Goal: Information Seeking & Learning: Learn about a topic

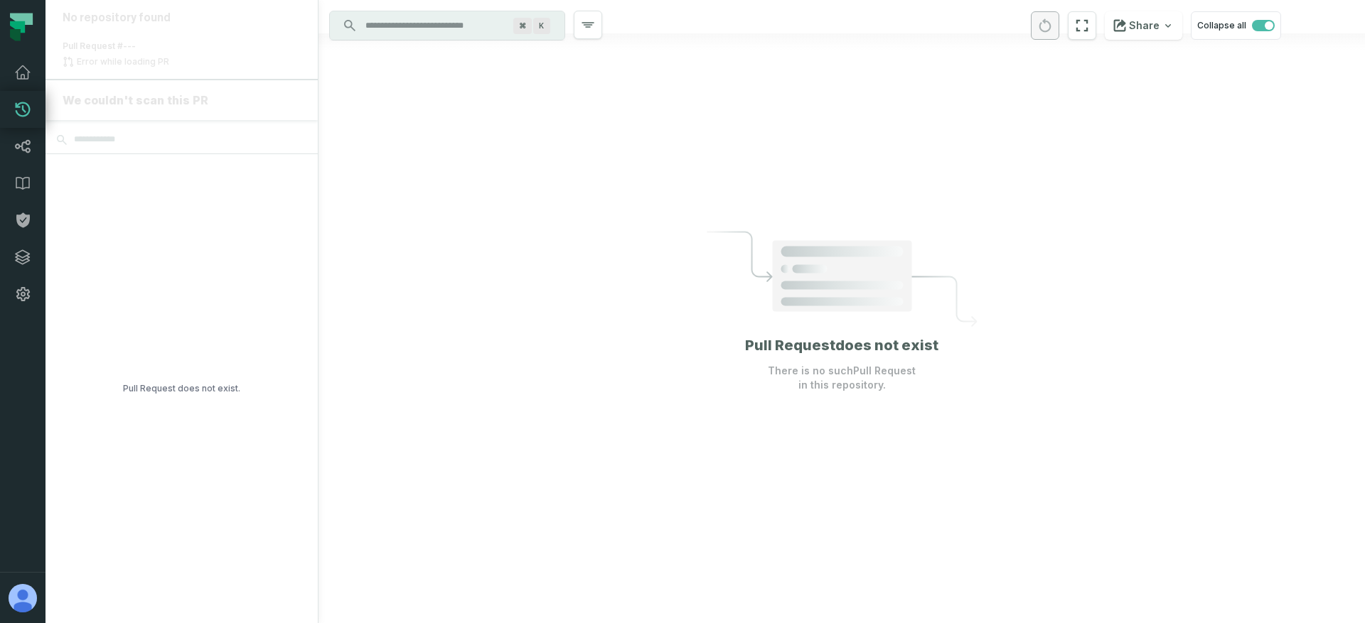
click at [466, 312] on div at bounding box center [841, 311] width 1046 height 623
click at [26, 594] on img "button" at bounding box center [23, 598] width 28 height 28
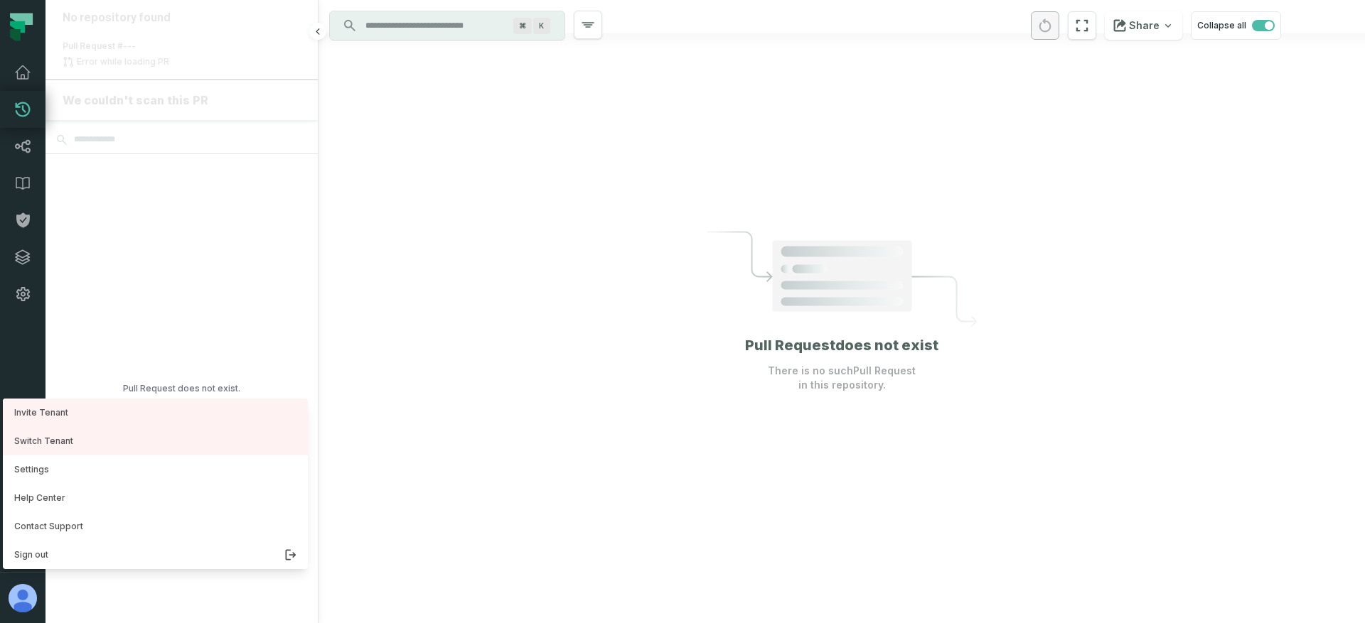
click at [243, 327] on div "Pull Request does not exist." at bounding box center [181, 388] width 272 height 469
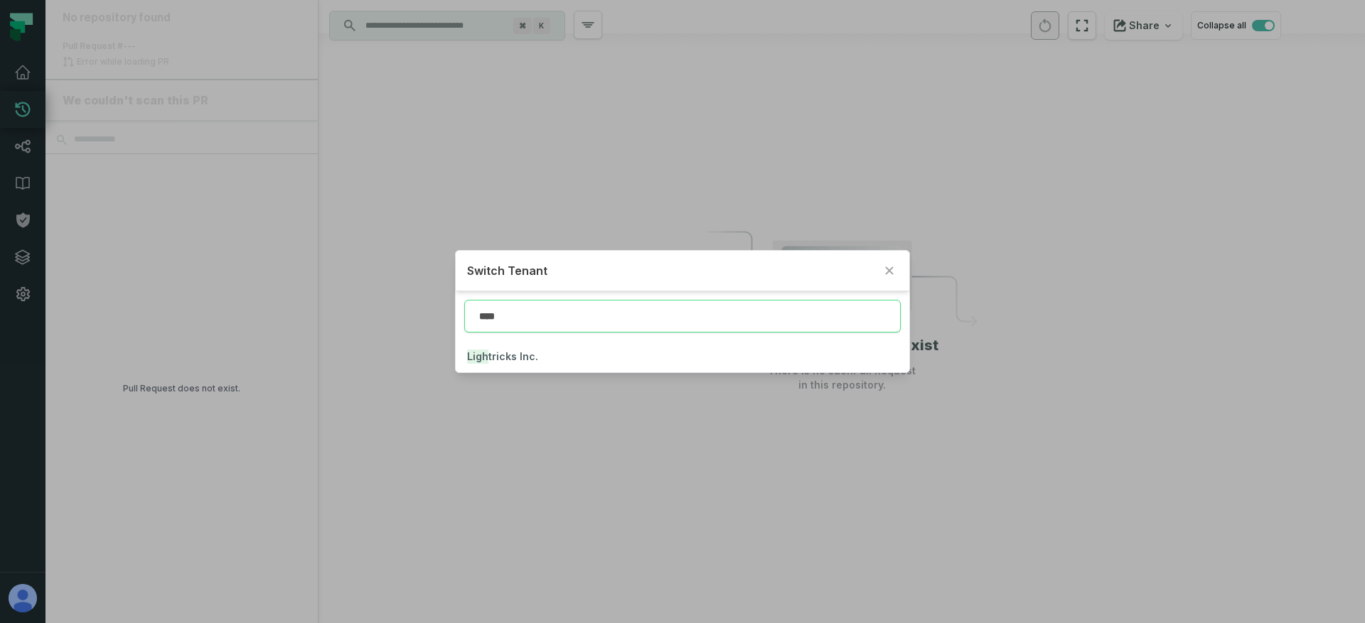
type input "****"
click button "Ligh tricks Inc." at bounding box center [683, 356] width 454 height 31
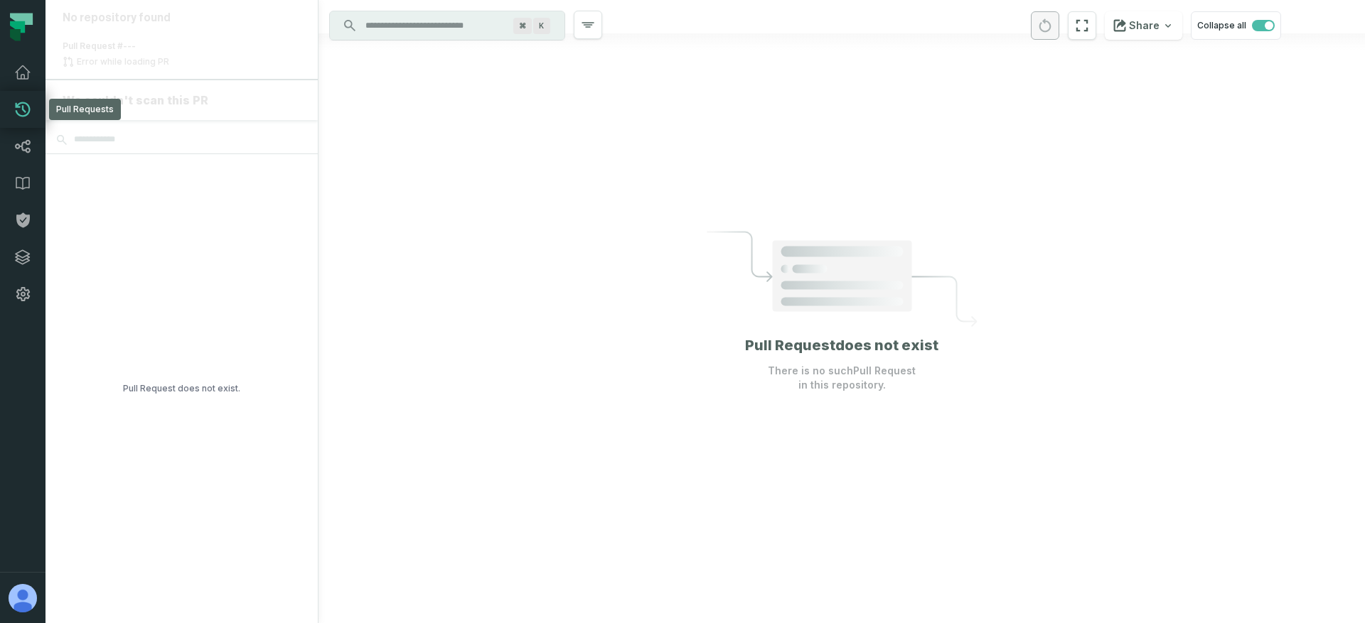
click at [24, 104] on icon at bounding box center [22, 109] width 17 height 17
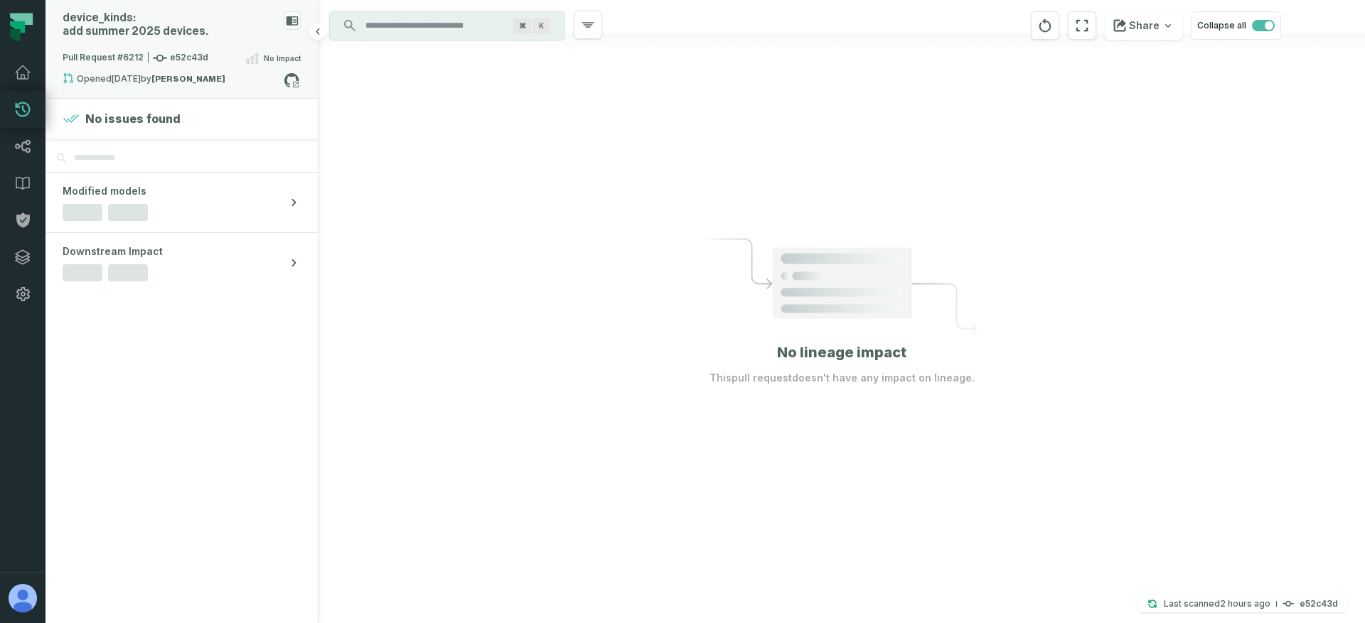
click at [272, 34] on div "device_ kinds: add summer 2025 devices." at bounding box center [182, 30] width 238 height 38
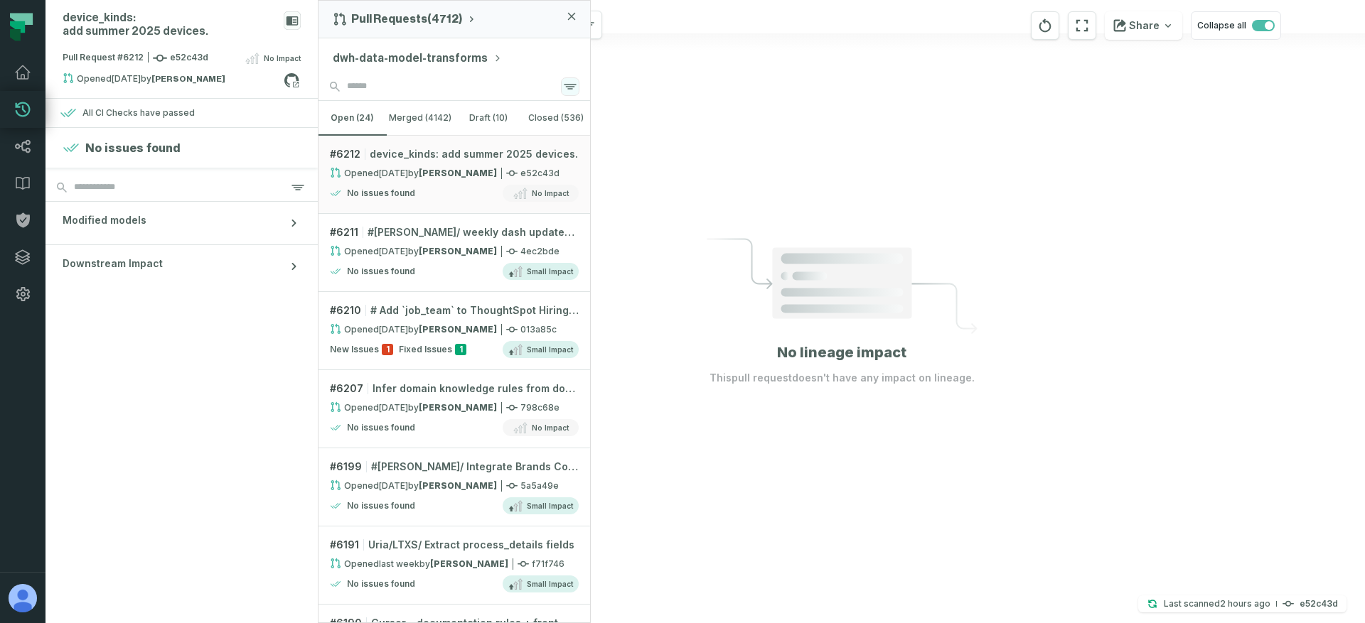
click at [574, 87] on icon "button" at bounding box center [570, 86] width 17 height 17
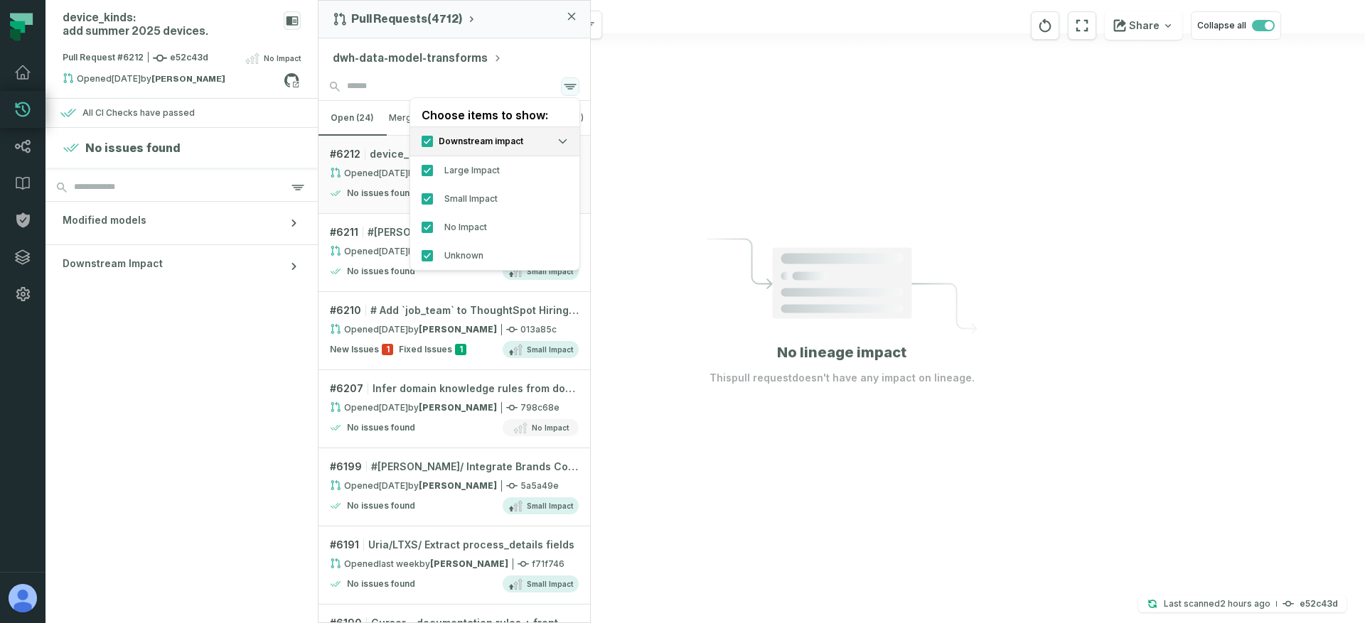
click at [574, 87] on icon "button" at bounding box center [570, 86] width 17 height 17
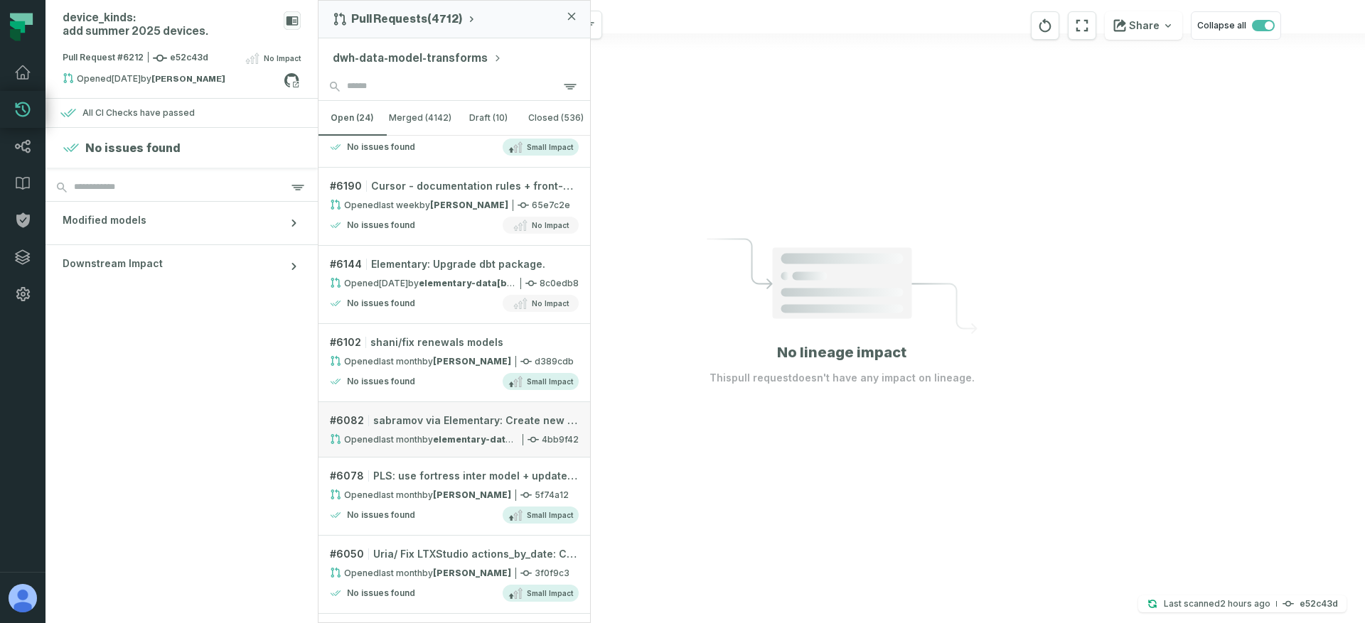
scroll to position [136, 0]
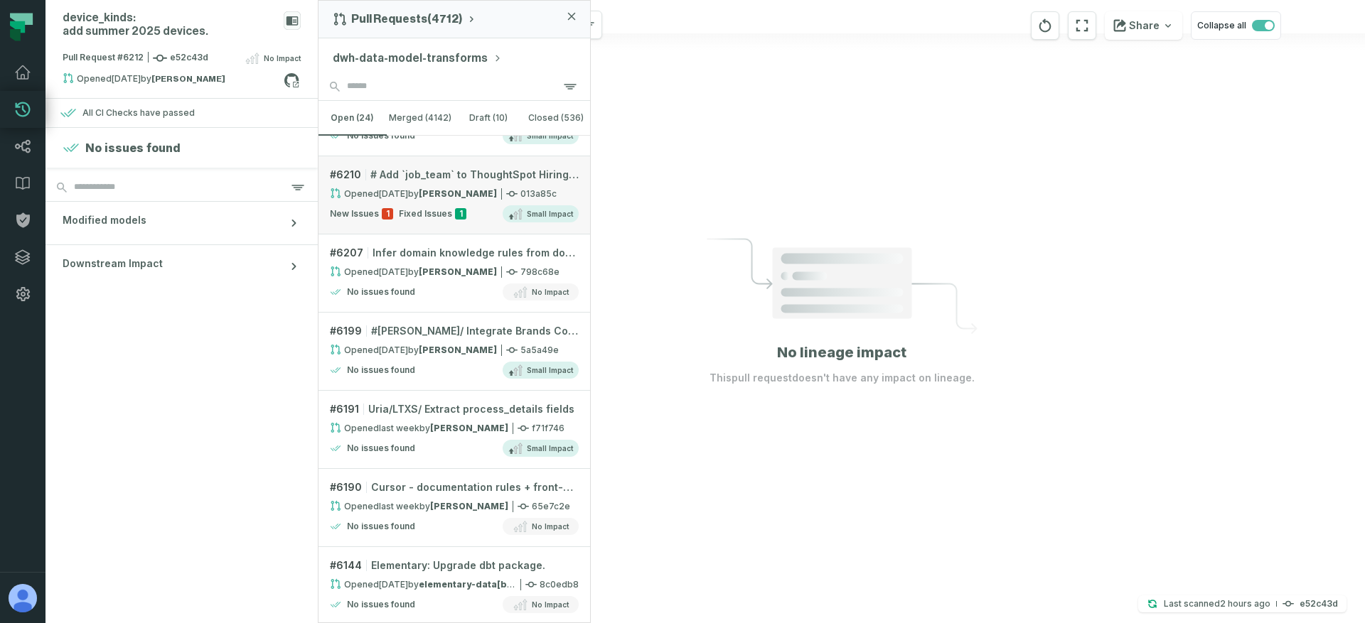
click at [409, 217] on span "Fixed Issues" at bounding box center [425, 213] width 53 height 11
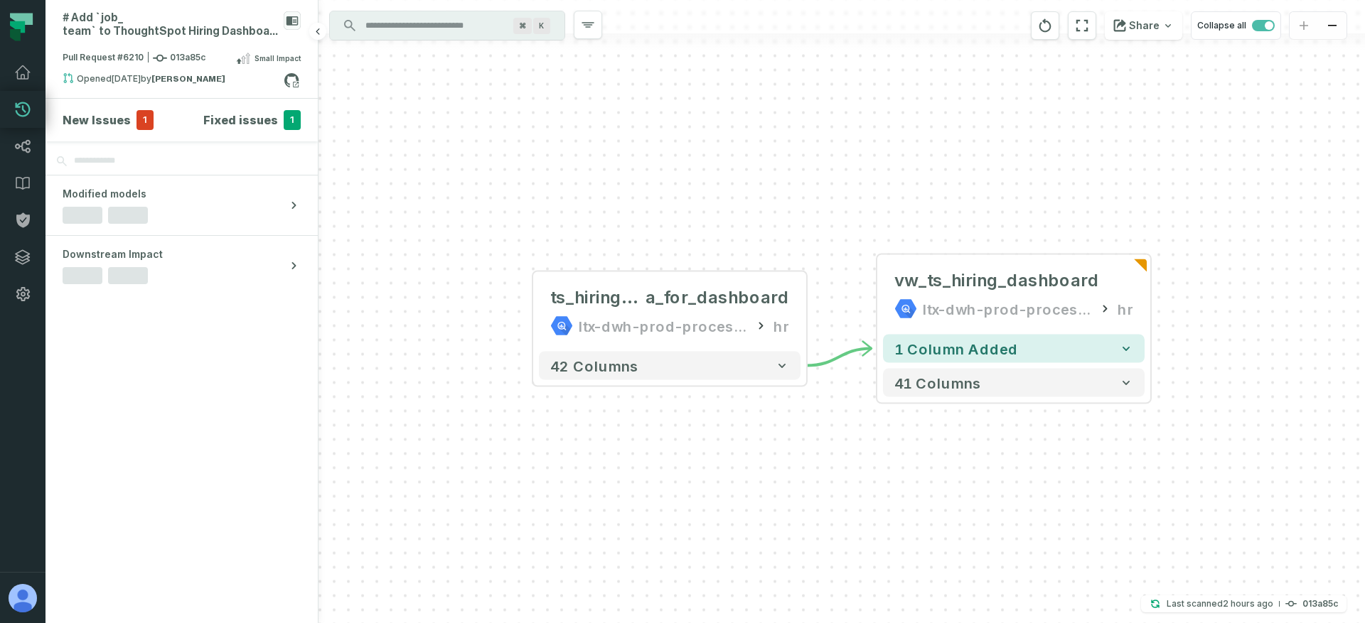
click at [136, 120] on span "1" at bounding box center [144, 120] width 17 height 20
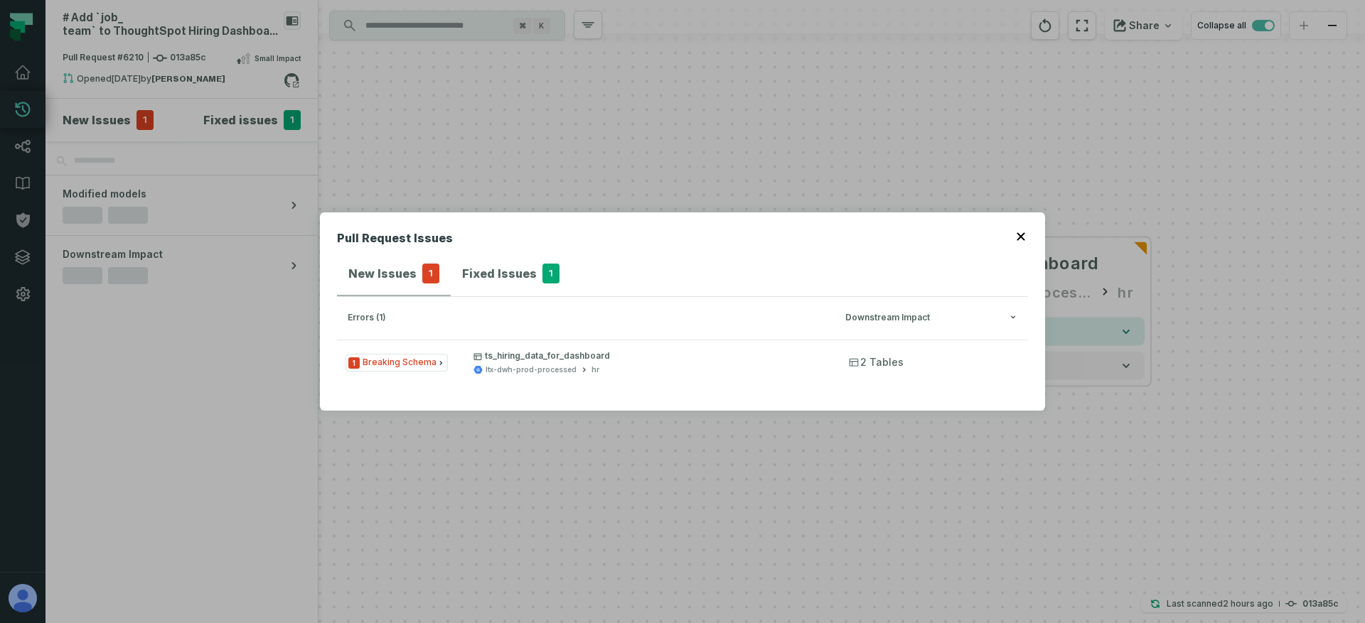
click at [400, 146] on div "Pull Request Issues New Issues 1 Fixed Issues 1 errors (1) Downstream Impact 1 …" at bounding box center [682, 311] width 1365 height 623
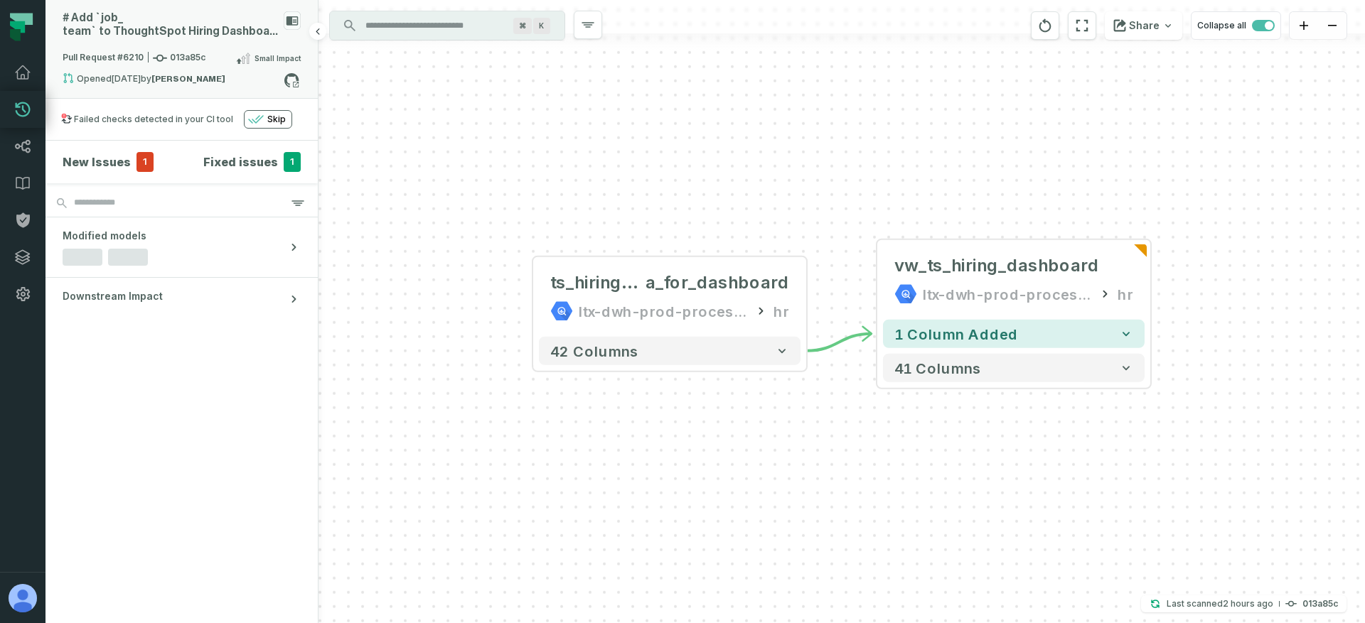
click at [186, 51] on span "Pull Request #6210 013a85c" at bounding box center [134, 58] width 143 height 14
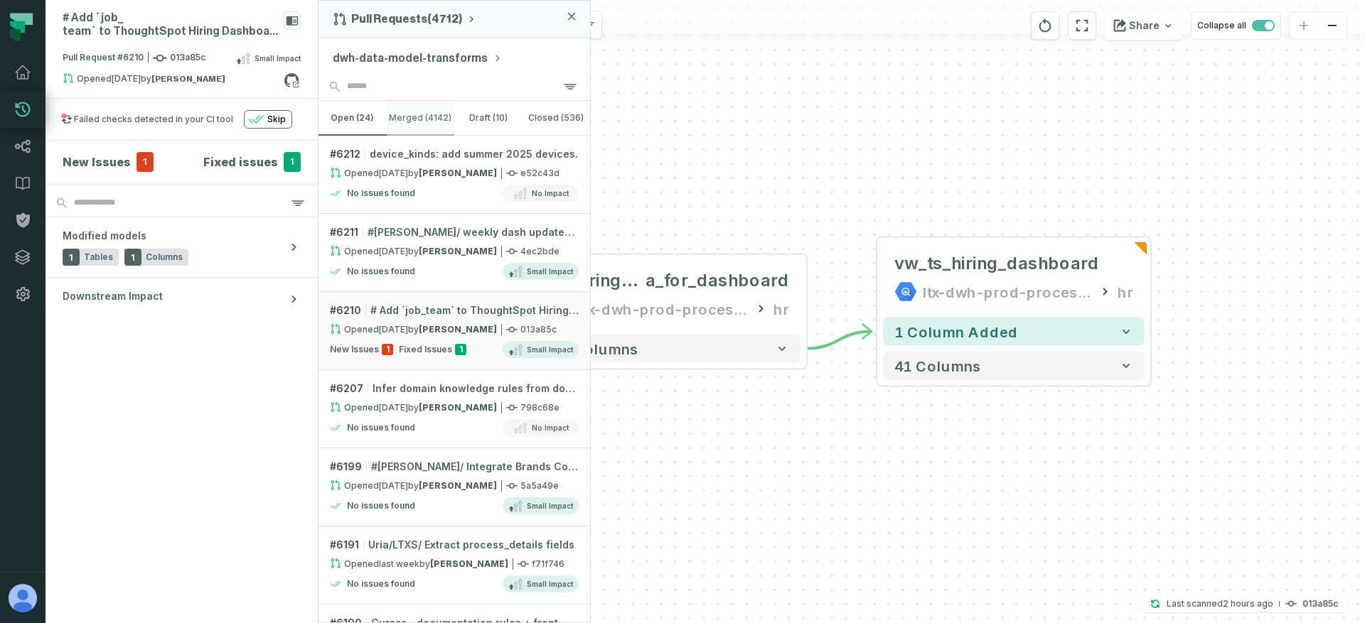
click at [428, 117] on button "merged (4142)" at bounding box center [421, 118] width 68 height 34
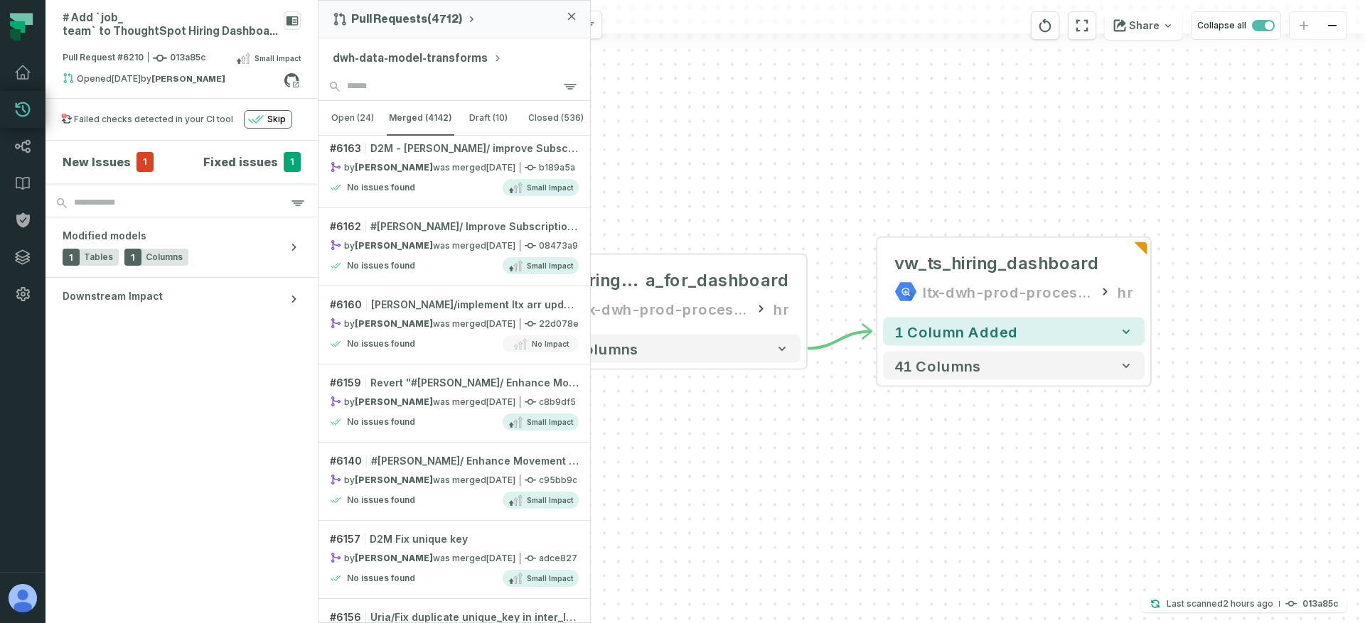
scroll to position [3366, 0]
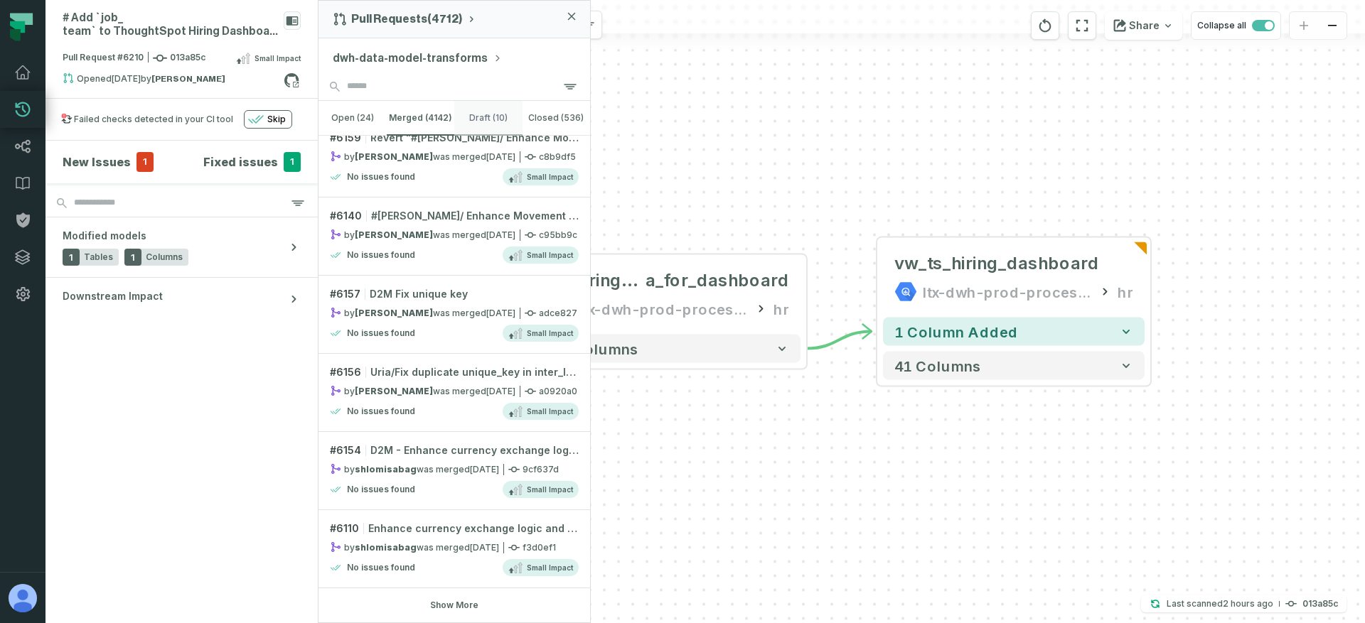
click at [513, 101] on button "draft (10)" at bounding box center [488, 118] width 68 height 34
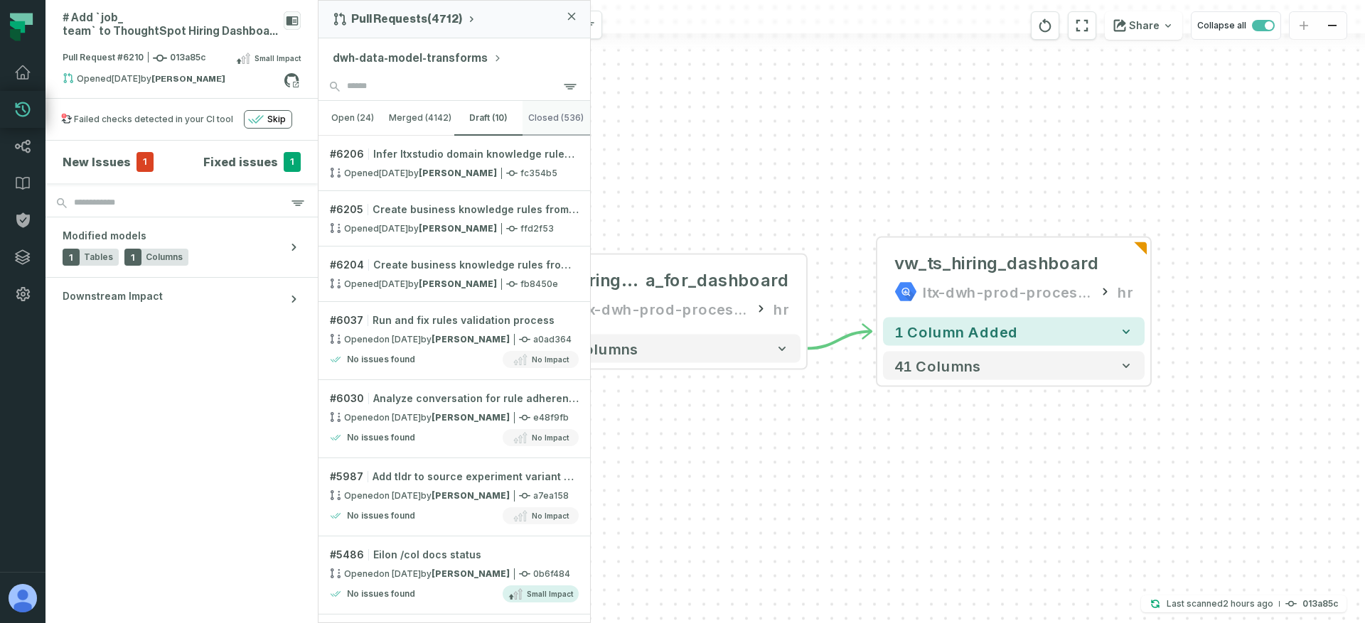
click at [559, 118] on button "closed (536)" at bounding box center [556, 118] width 68 height 34
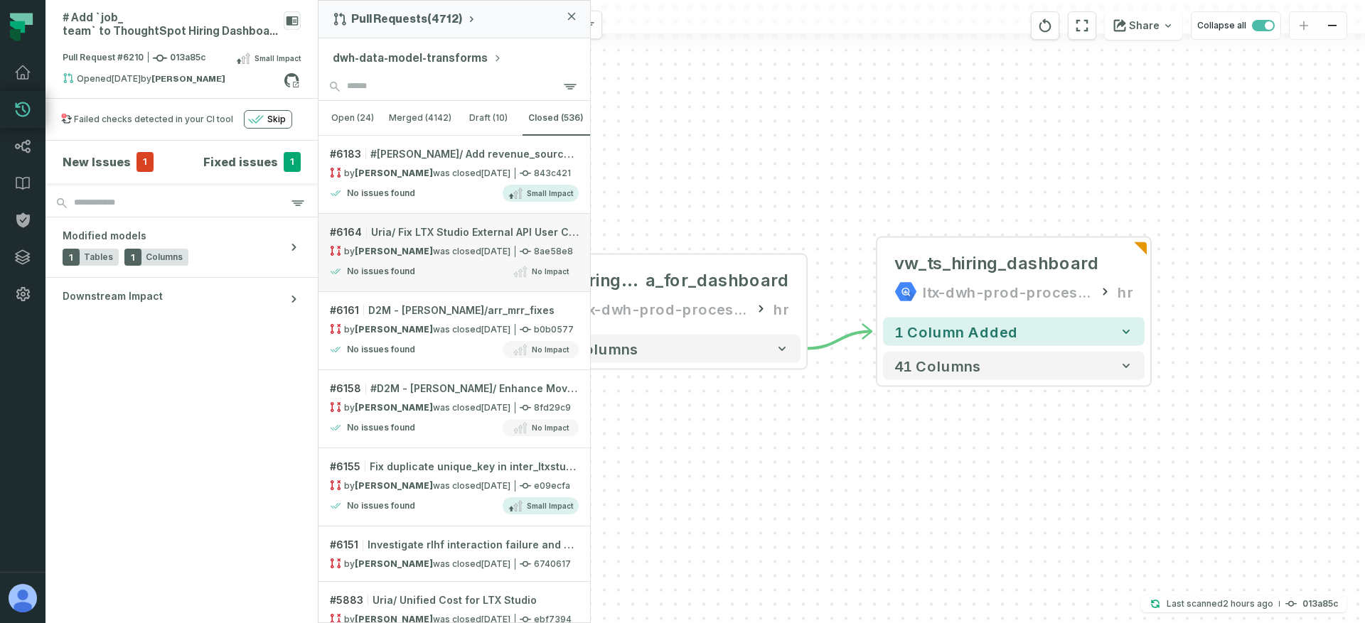
scroll to position [536, 0]
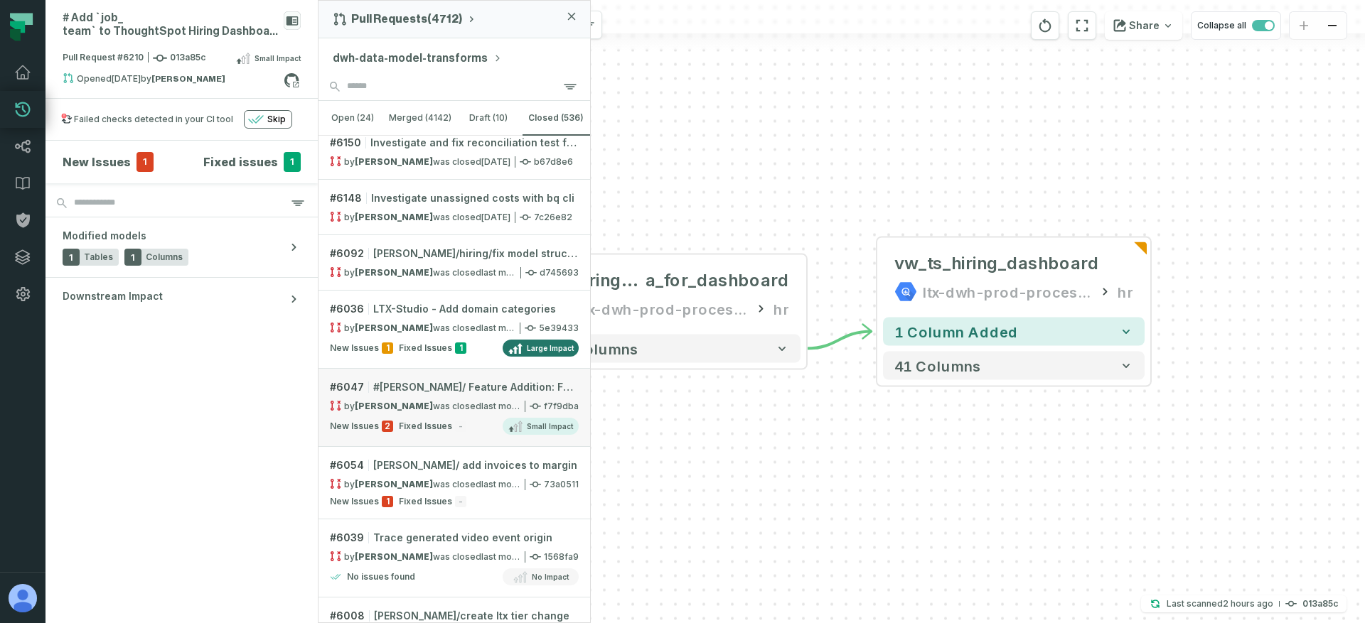
click at [455, 390] on span "#[PERSON_NAME]/ Feature Addition: Fortress SSO Models for User Management" at bounding box center [475, 387] width 205 height 14
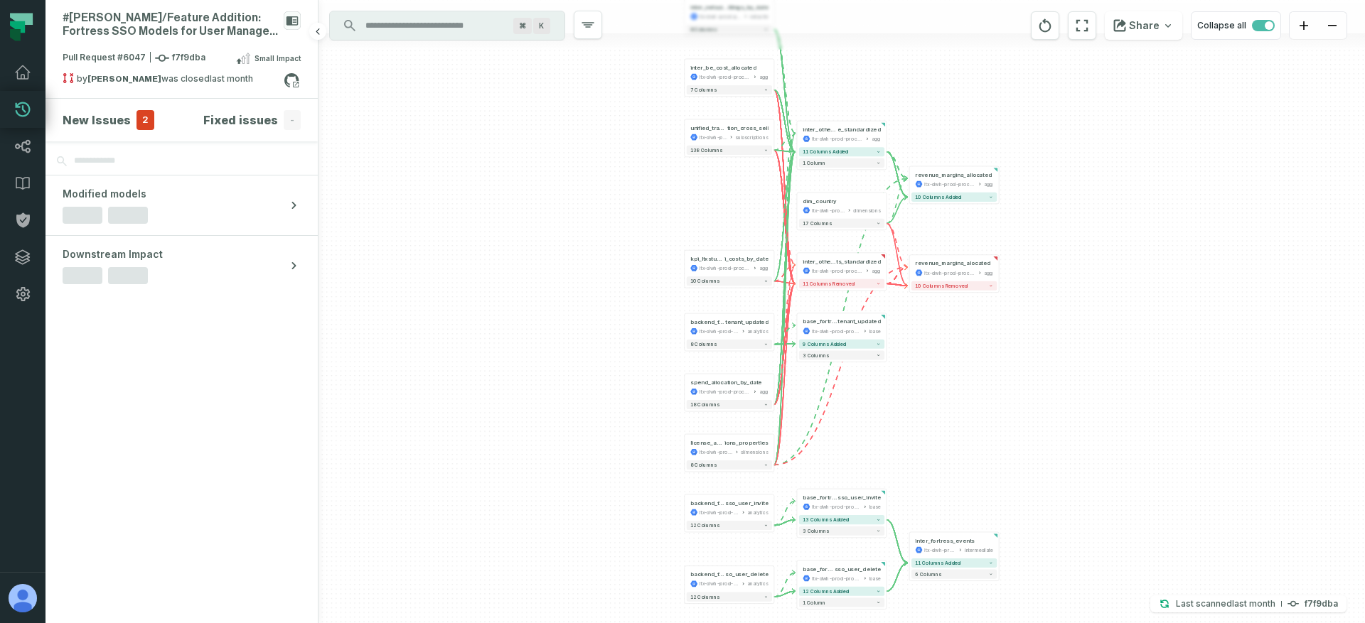
click at [136, 122] on span "2" at bounding box center [145, 120] width 18 height 20
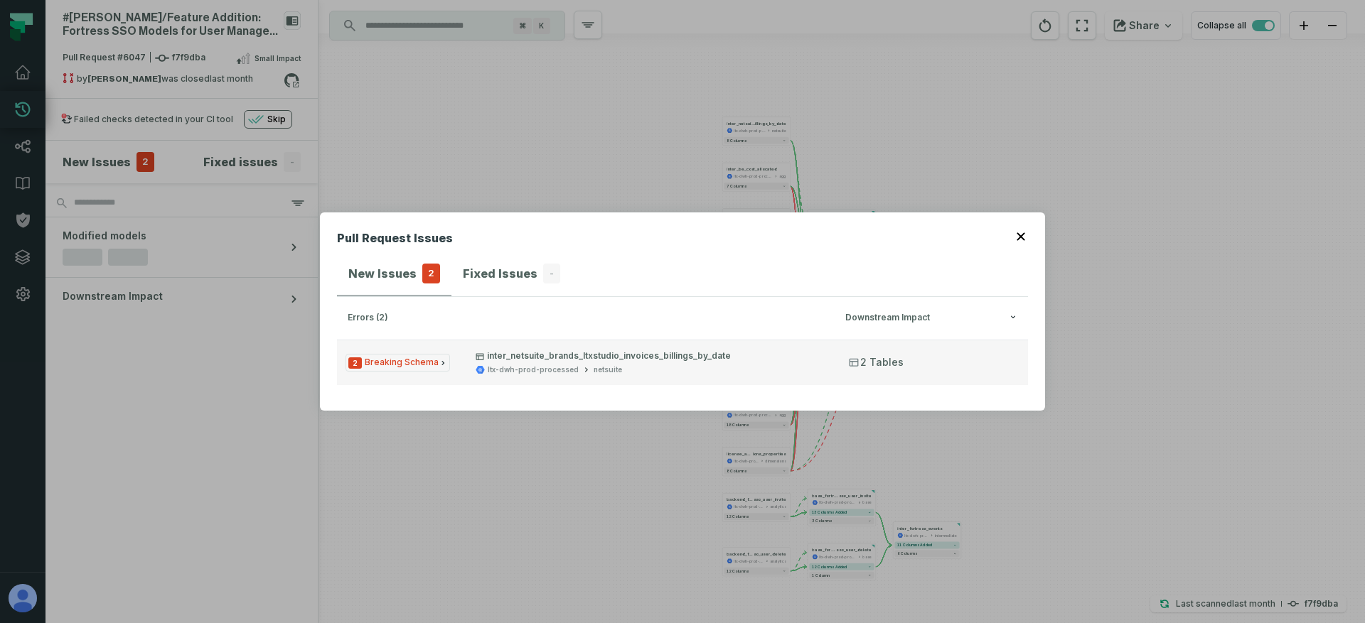
click at [476, 360] on icon "button" at bounding box center [480, 357] width 9 height 9
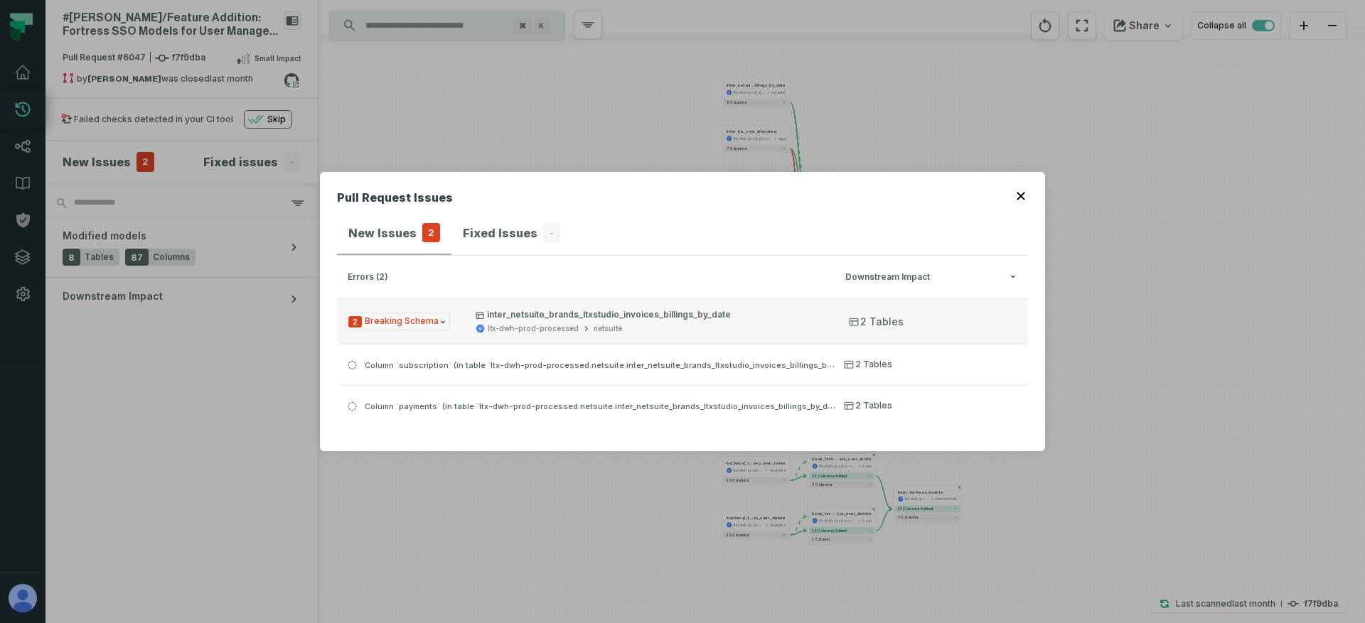
click at [466, 323] on button "2 Breaking Schema inter_netsuite_brands_ltxstudio_invoices_billings_by_date ltx…" at bounding box center [682, 321] width 691 height 45
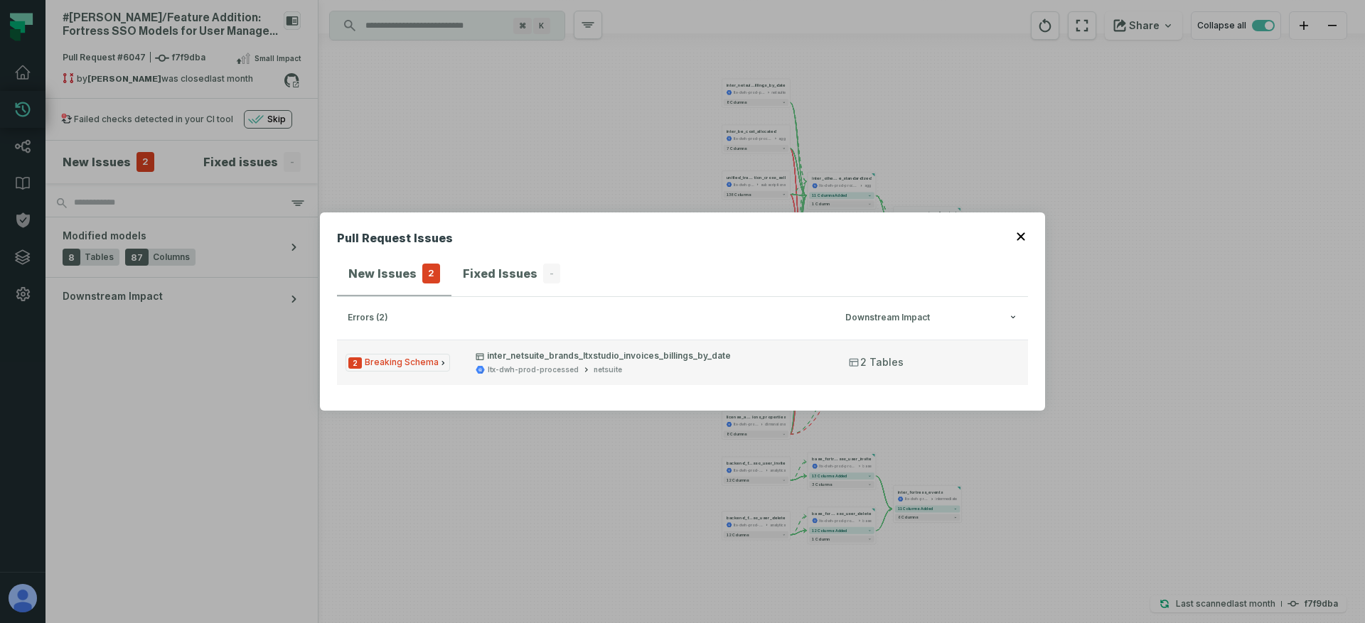
click at [466, 364] on button "2 Breaking Schema inter_netsuite_brands_ltxstudio_invoices_billings_by_date ltx…" at bounding box center [682, 362] width 691 height 45
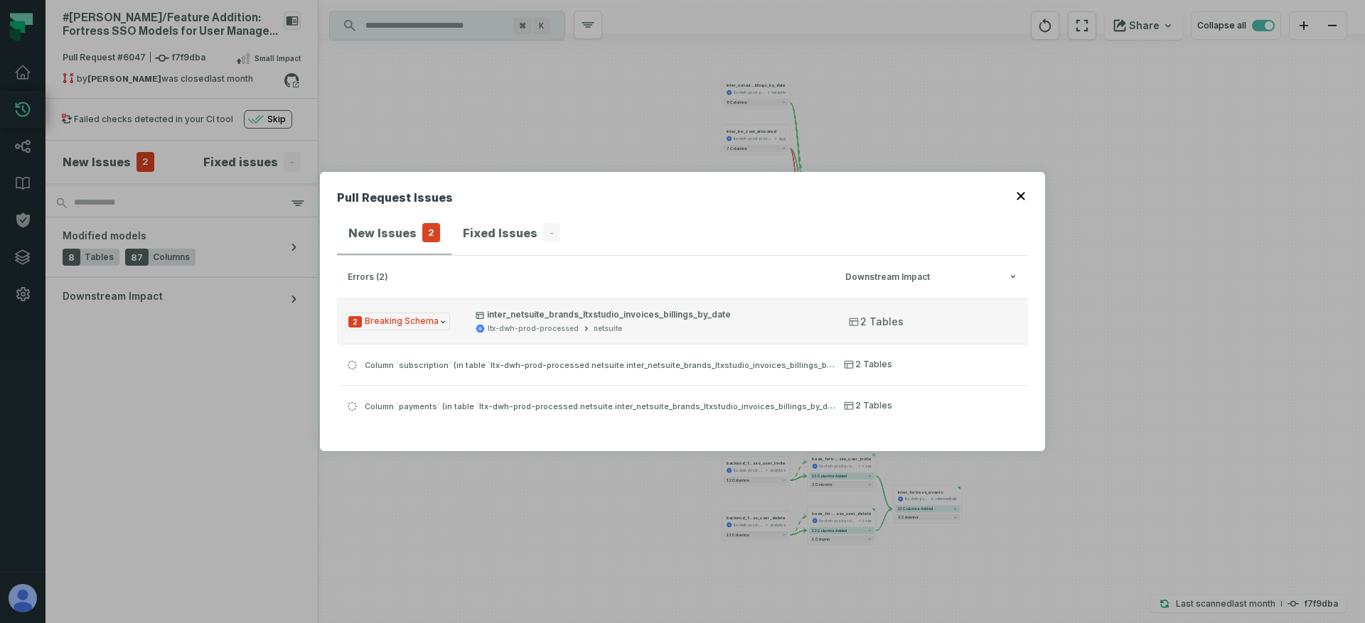
click at [457, 321] on button "2 Breaking Schema inter_netsuite_brands_ltxstudio_invoices_billings_by_date ltx…" at bounding box center [682, 321] width 691 height 45
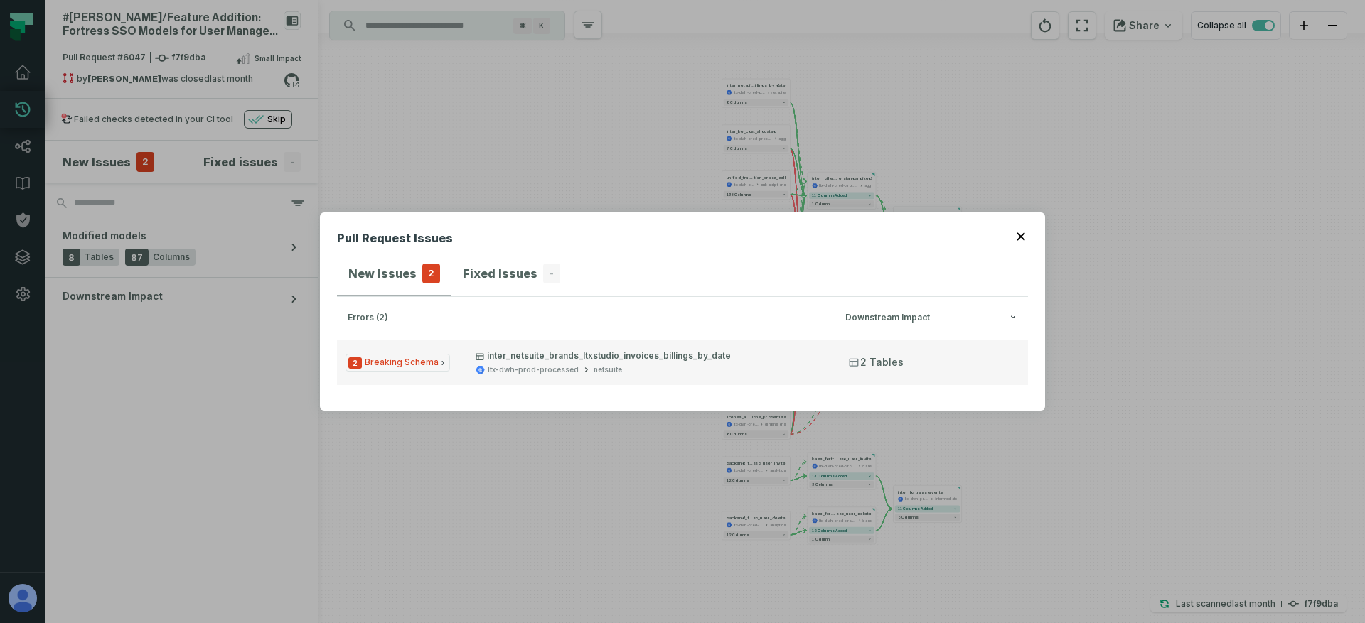
click at [462, 369] on button "2 Breaking Schema inter_netsuite_brands_ltxstudio_invoices_billings_by_date ltx…" at bounding box center [682, 362] width 691 height 45
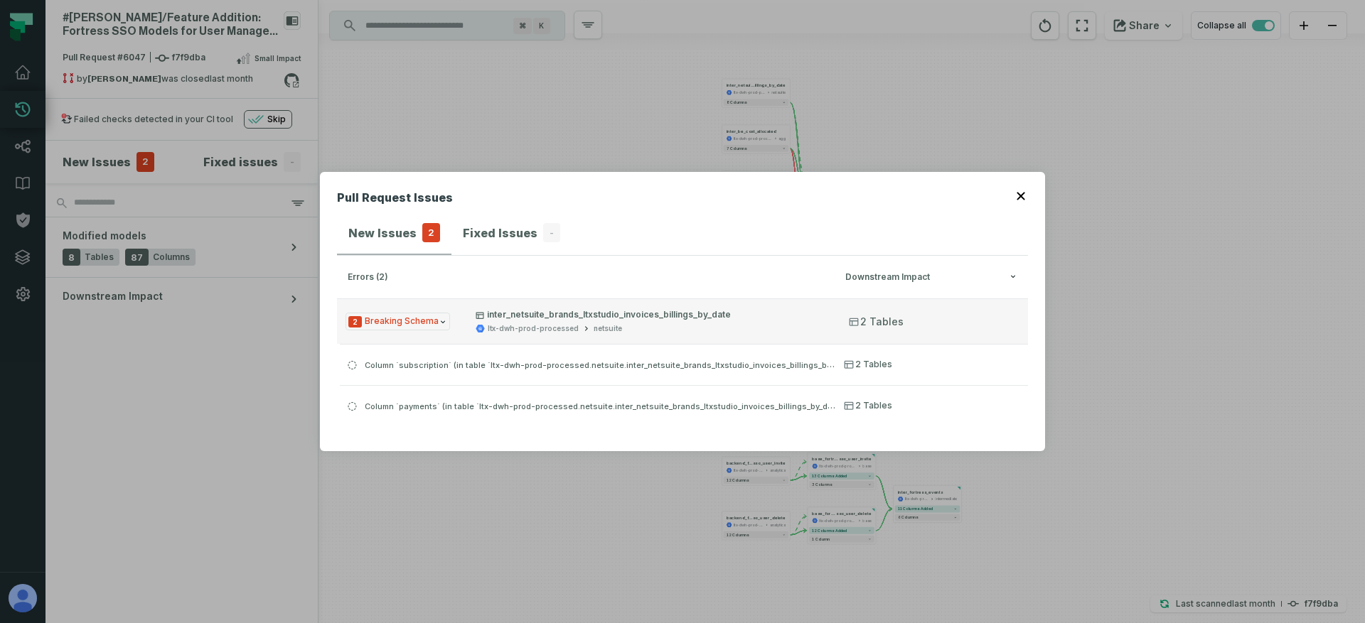
click at [459, 327] on button "2 Breaking Schema inter_netsuite_brands_ltxstudio_invoices_billings_by_date ltx…" at bounding box center [682, 321] width 691 height 45
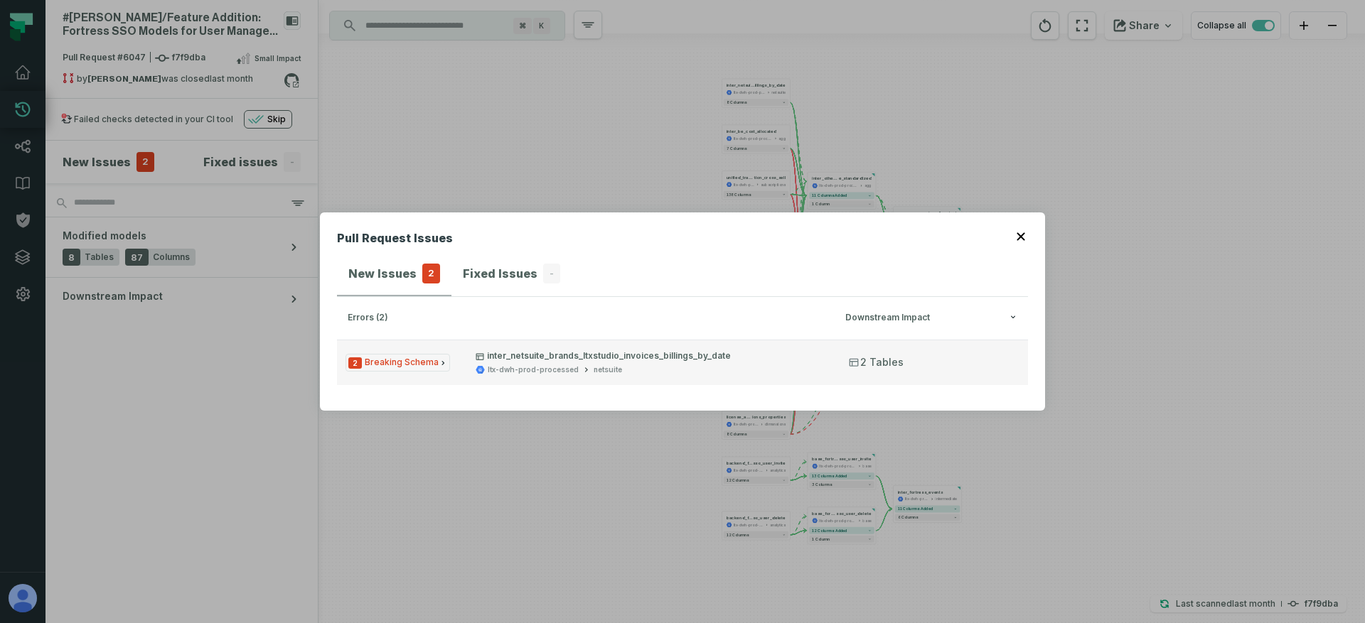
click at [468, 368] on button "2 Breaking Schema inter_netsuite_brands_ltxstudio_invoices_billings_by_date ltx…" at bounding box center [682, 362] width 691 height 45
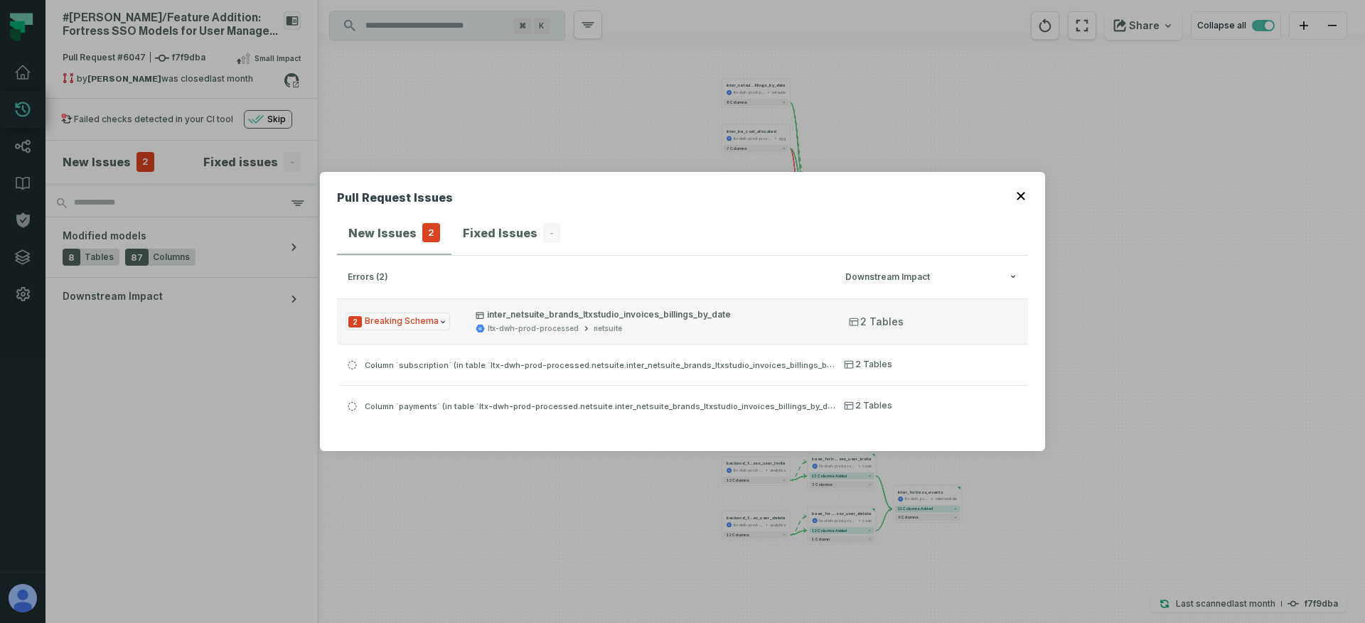
click at [441, 331] on button "2 Breaking Schema inter_netsuite_brands_ltxstudio_invoices_billings_by_date ltx…" at bounding box center [682, 321] width 691 height 45
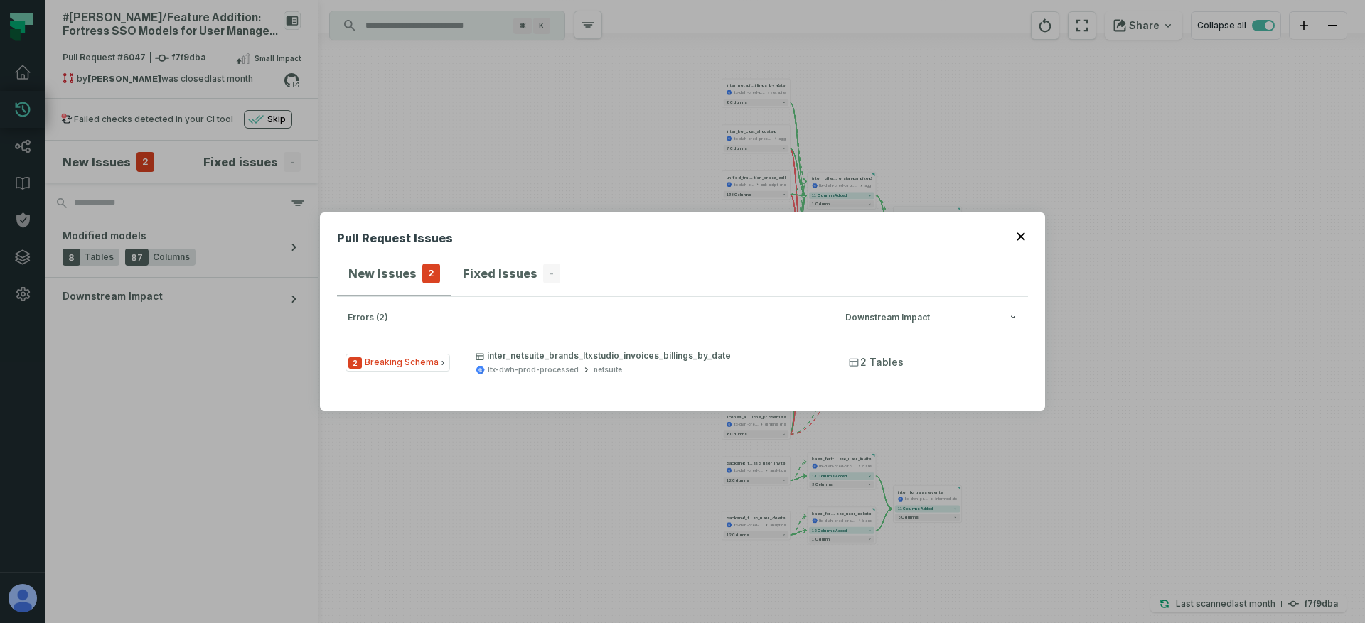
click at [252, 429] on div "Pull Request Issues New Issues 2 Fixed Issues - errors (2) Downstream Impact 2 …" at bounding box center [682, 311] width 1365 height 623
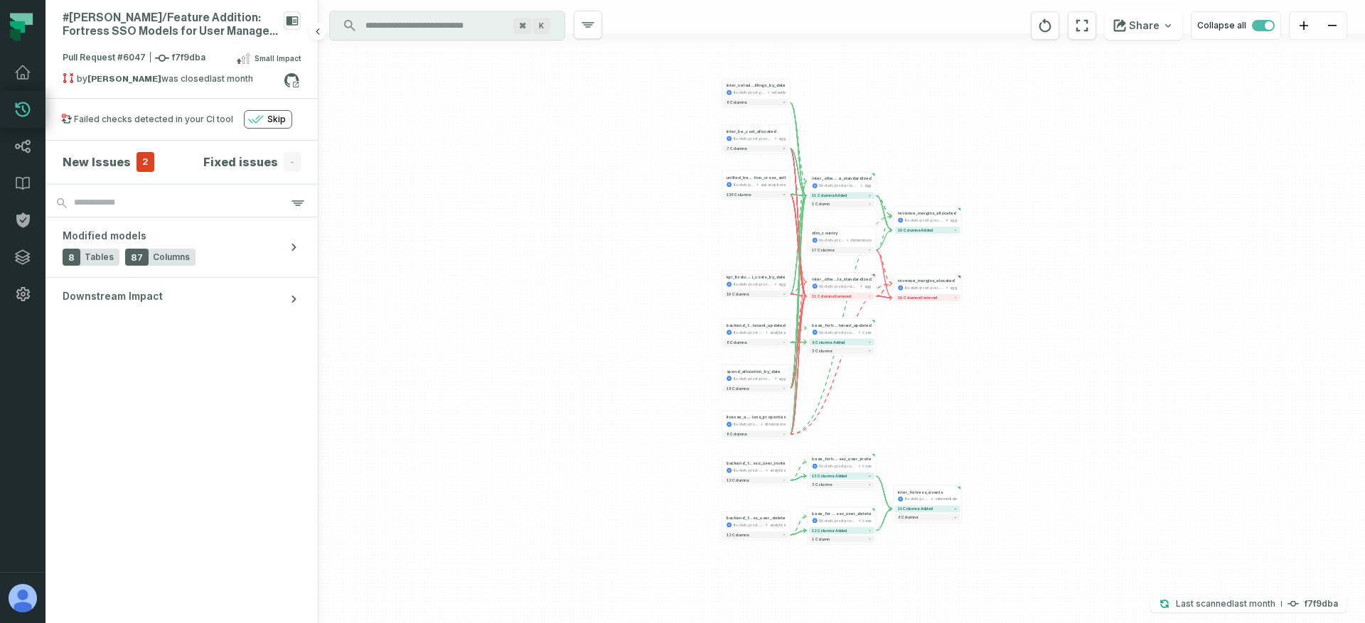
click at [140, 171] on span "2" at bounding box center [145, 162] width 18 height 20
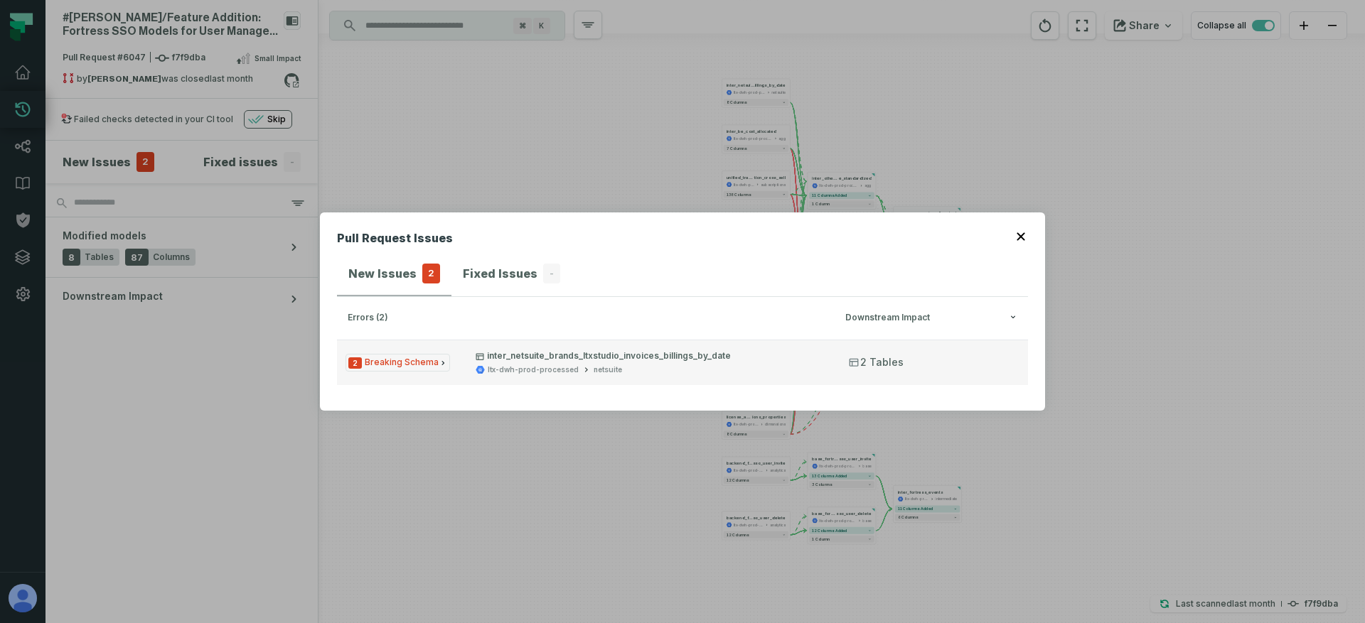
click at [540, 381] on button "2 Breaking Schema inter_netsuite_brands_ltxstudio_invoices_billings_by_date ltx…" at bounding box center [682, 362] width 691 height 45
